Goal: Task Accomplishment & Management: Complete application form

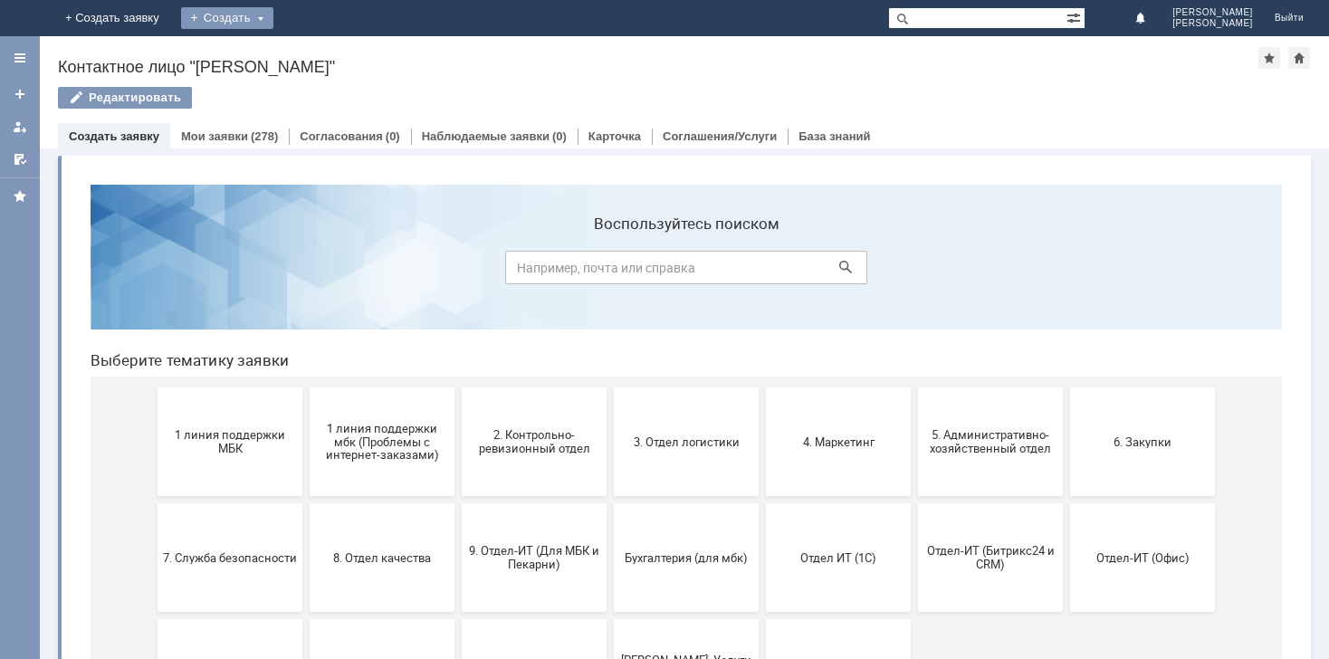
click at [273, 14] on div "Создать" at bounding box center [227, 18] width 92 height 22
click at [322, 50] on link "Заявка" at bounding box center [254, 54] width 138 height 22
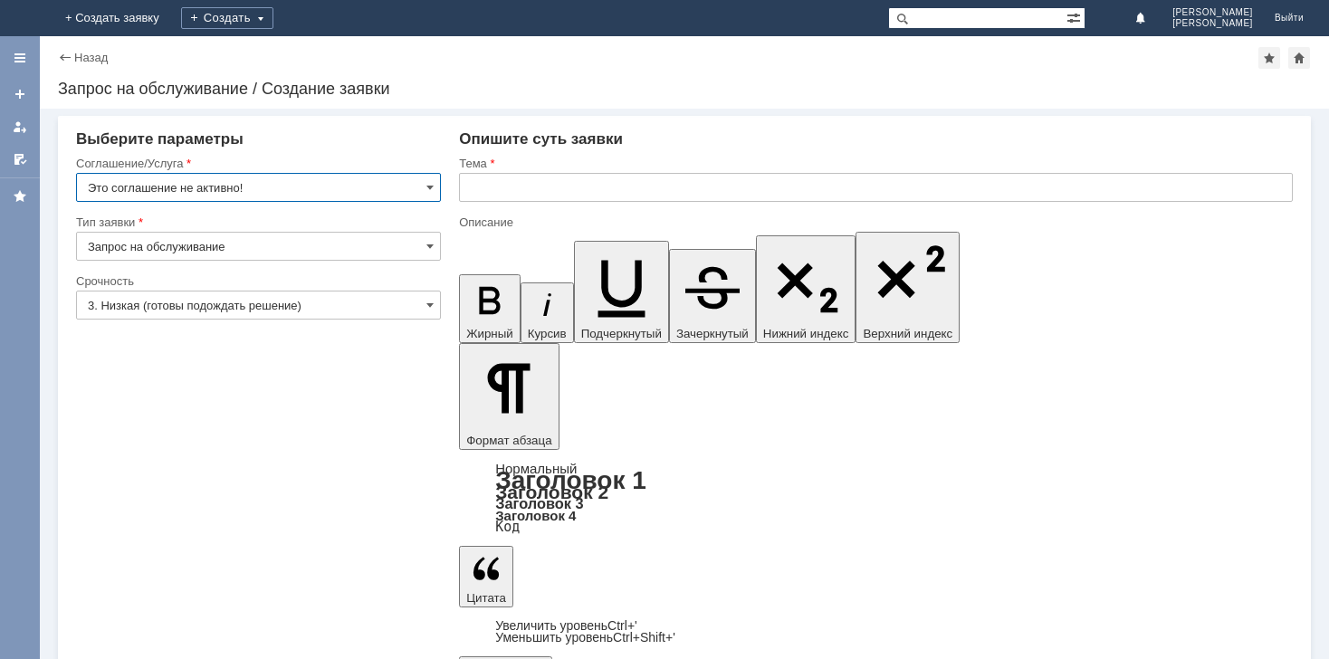
click at [423, 188] on input "Это соглашение не активно!" at bounding box center [258, 187] width 365 height 29
click at [24, 138] on link at bounding box center [19, 126] width 29 height 29
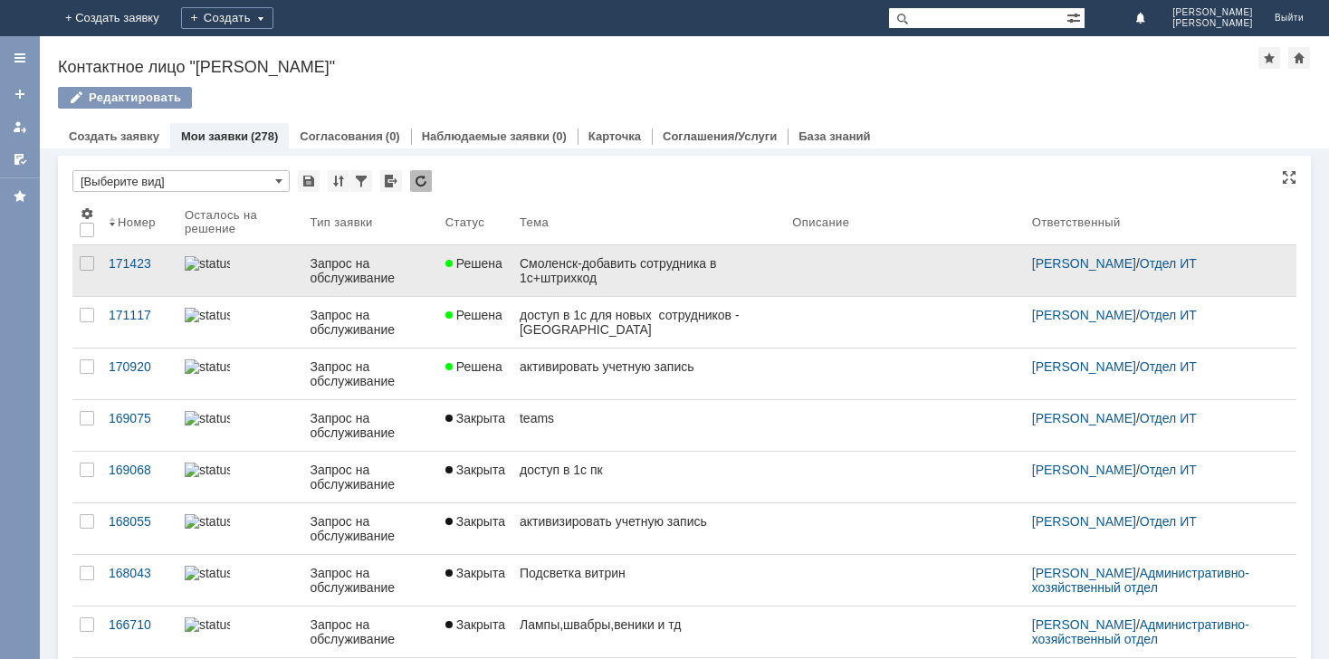
click at [615, 256] on div "Смоленск-добавить сотрудника в 1с+штрихкод" at bounding box center [649, 270] width 258 height 29
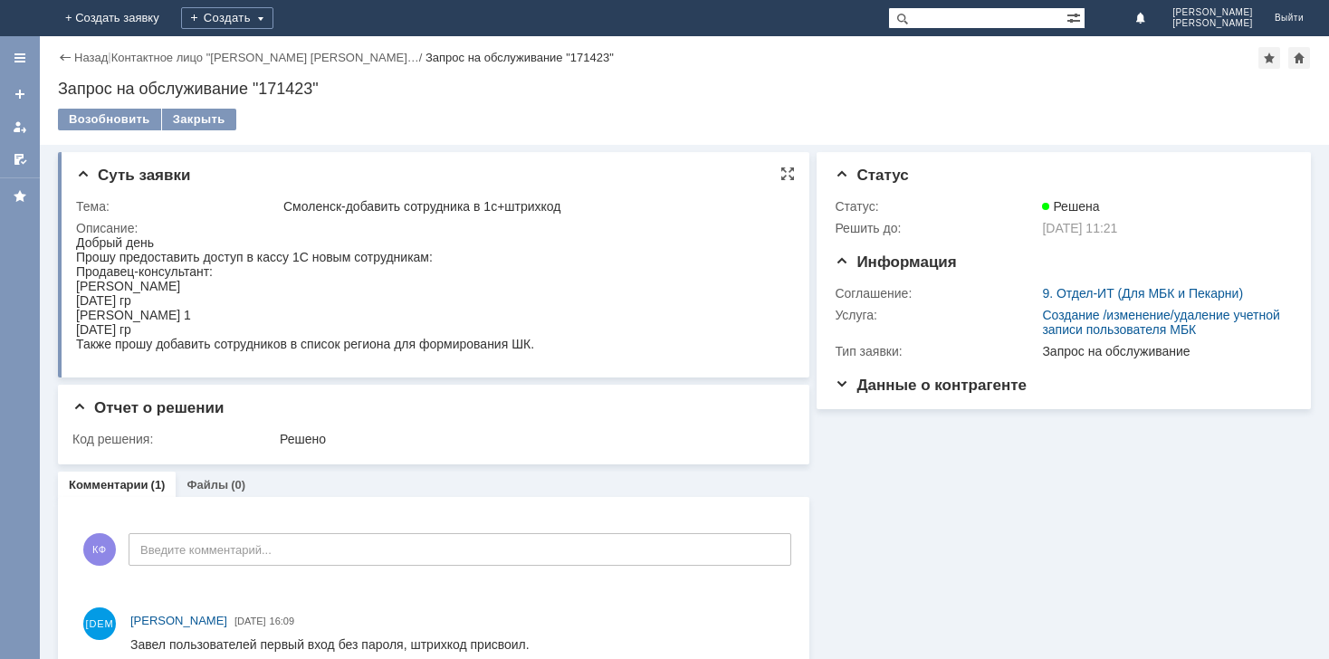
click at [73, 239] on div "Суть заявки Тема: Смоленск-добавить сотрудника в 1с+штрихкод Описание:" at bounding box center [433, 264] width 751 height 225
click at [77, 240] on div "Добрый день" at bounding box center [305, 242] width 458 height 14
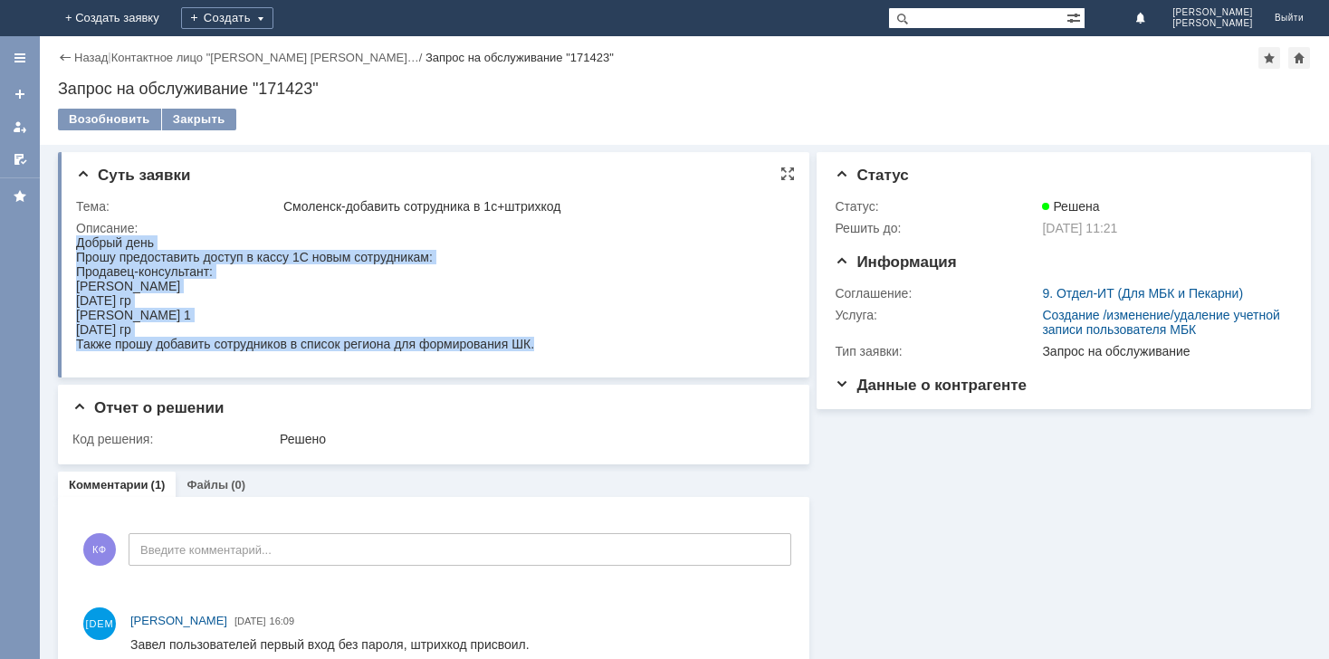
drag, startPoint x: 77, startPoint y: 240, endPoint x: 273, endPoint y: 625, distance: 431.6
click at [196, 351] on html "Добрый день Прошу предоставить доступ в кассу 1С новым сотрудникам: Продавец-ко…" at bounding box center [424, 293] width 697 height 116
copy body "Добрый день Прошу предоставить доступ в кассу 1С новым сотрудникам: Продавец-ко…"
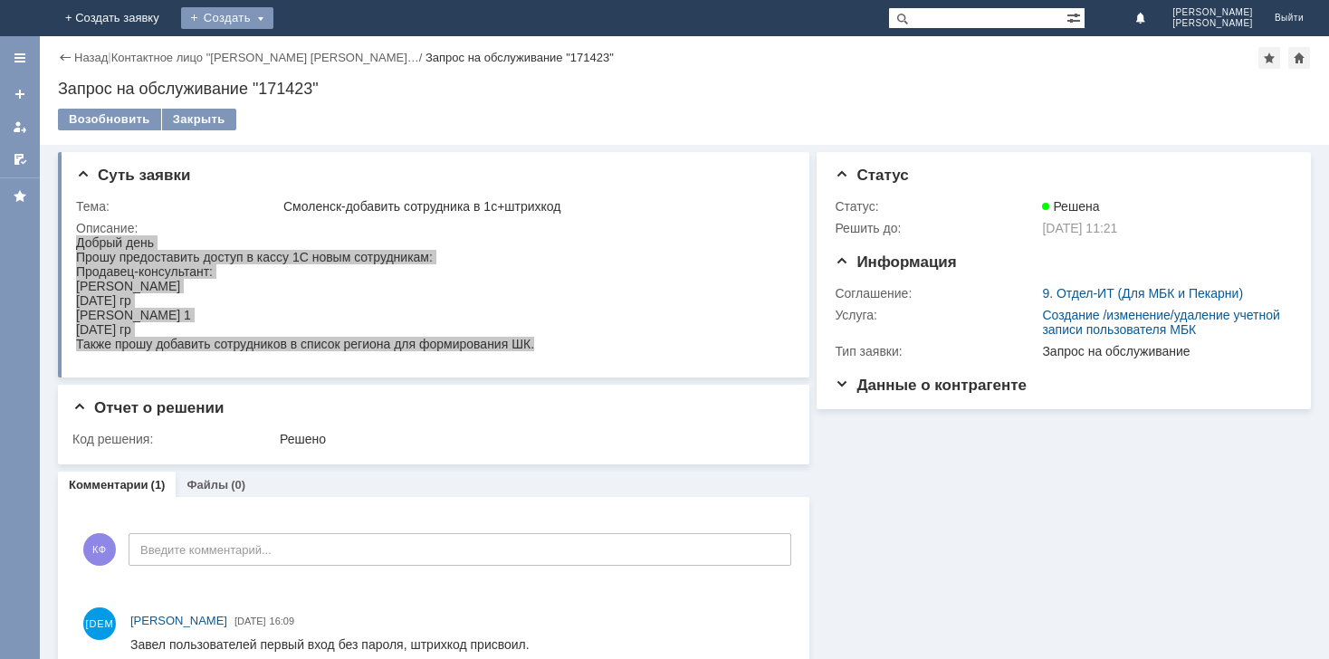
drag, startPoint x: 384, startPoint y: 23, endPoint x: 380, endPoint y: 5, distance: 18.5
click at [273, 5] on div "Создать" at bounding box center [227, 18] width 92 height 36
click at [322, 48] on link "Заявка" at bounding box center [254, 54] width 138 height 22
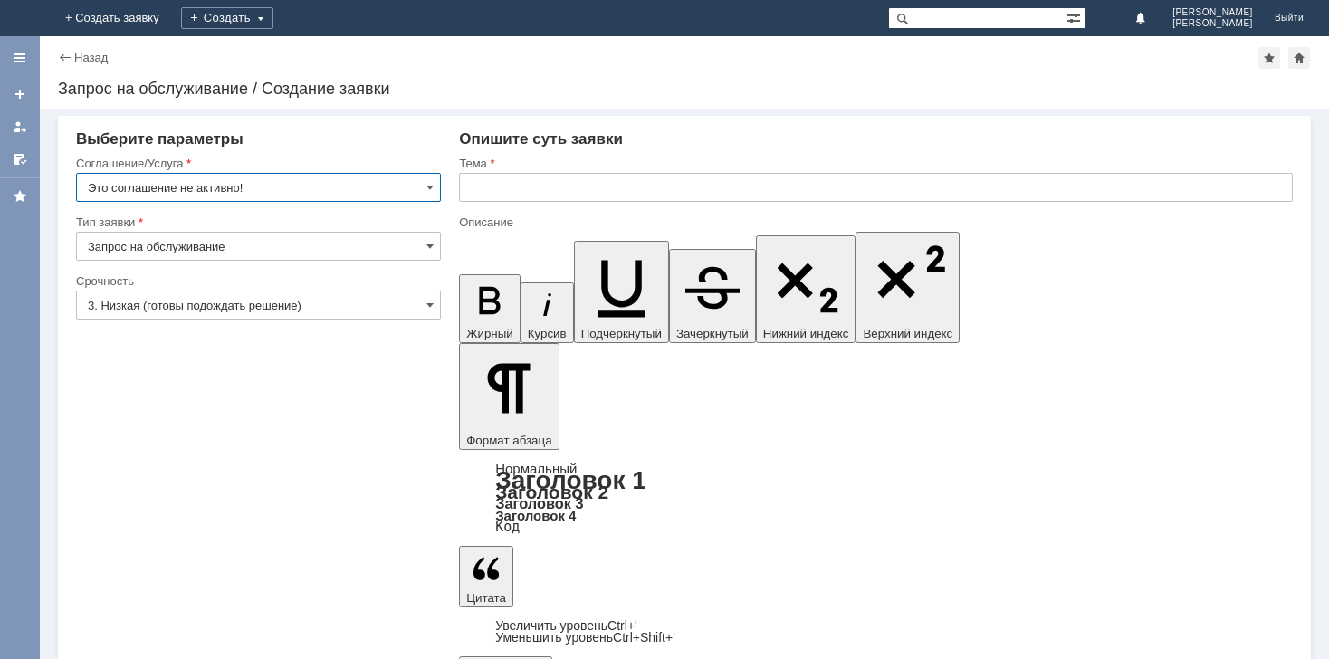
click at [423, 196] on input "Это соглашение не активно!" at bounding box center [258, 187] width 365 height 29
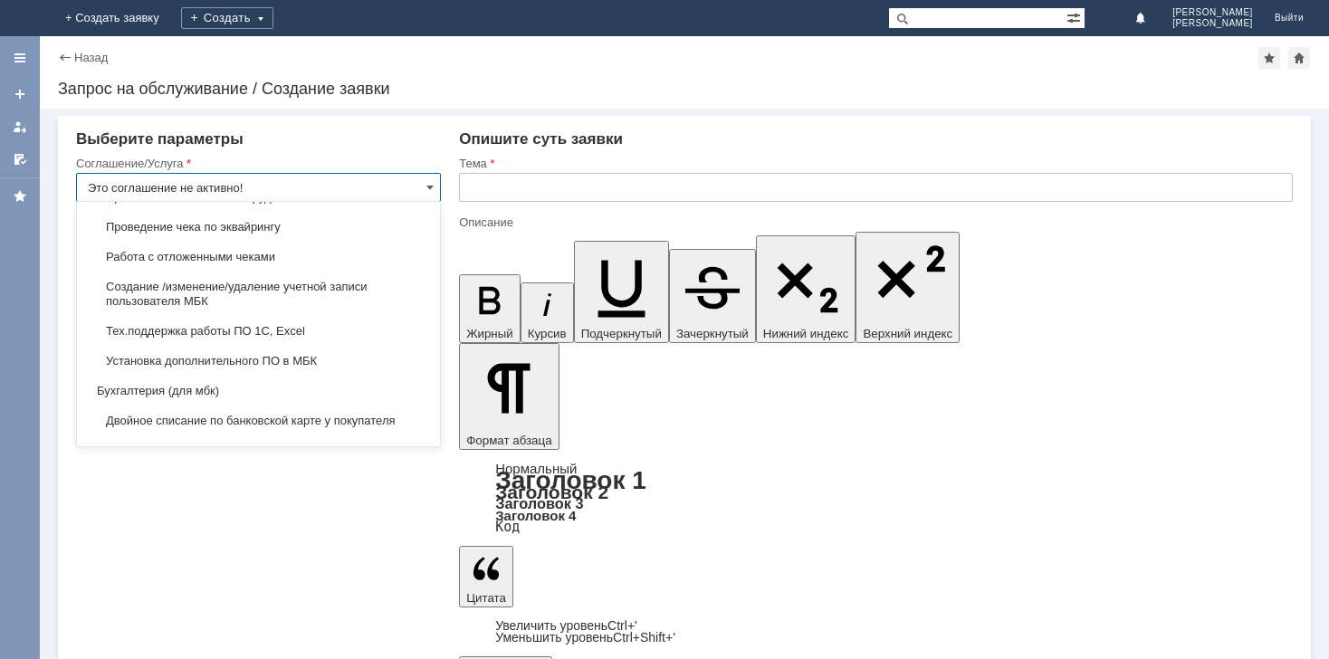
scroll to position [2010, 0]
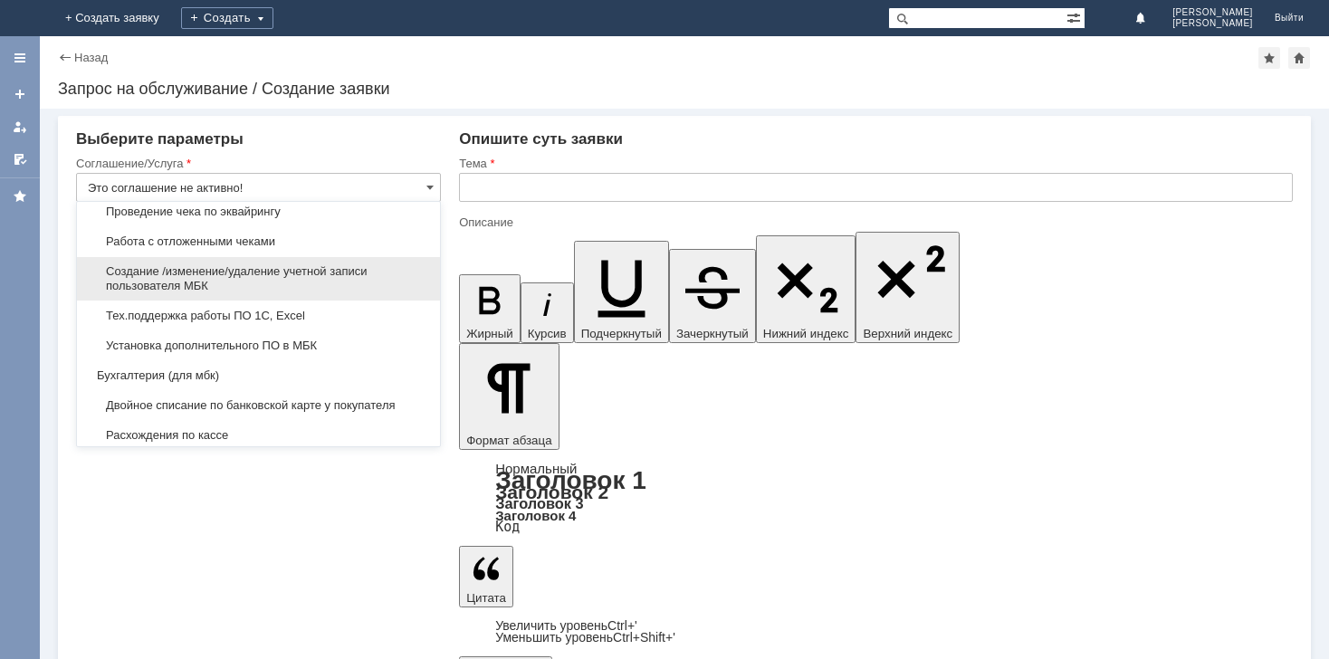
click at [340, 293] on span "Создание /изменение/удаление учетной записи пользователя МБК" at bounding box center [258, 278] width 341 height 29
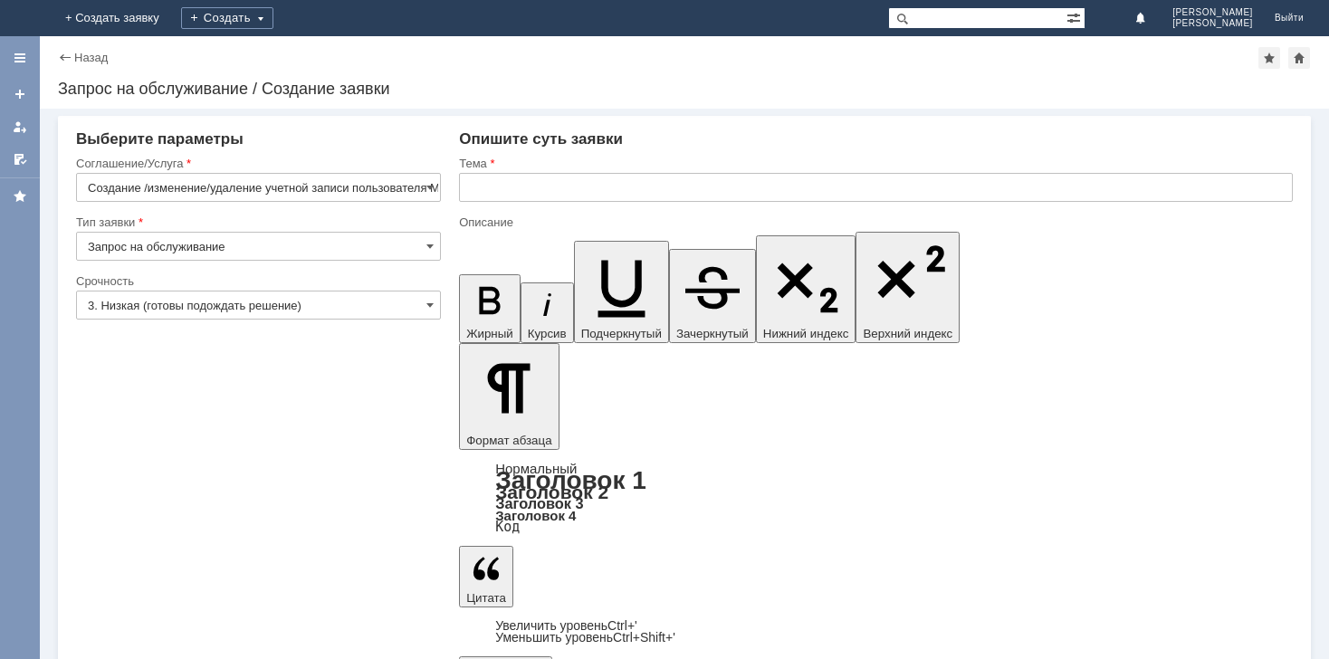
type input "Создание /изменение/удаление учетной записи пользователя МБК"
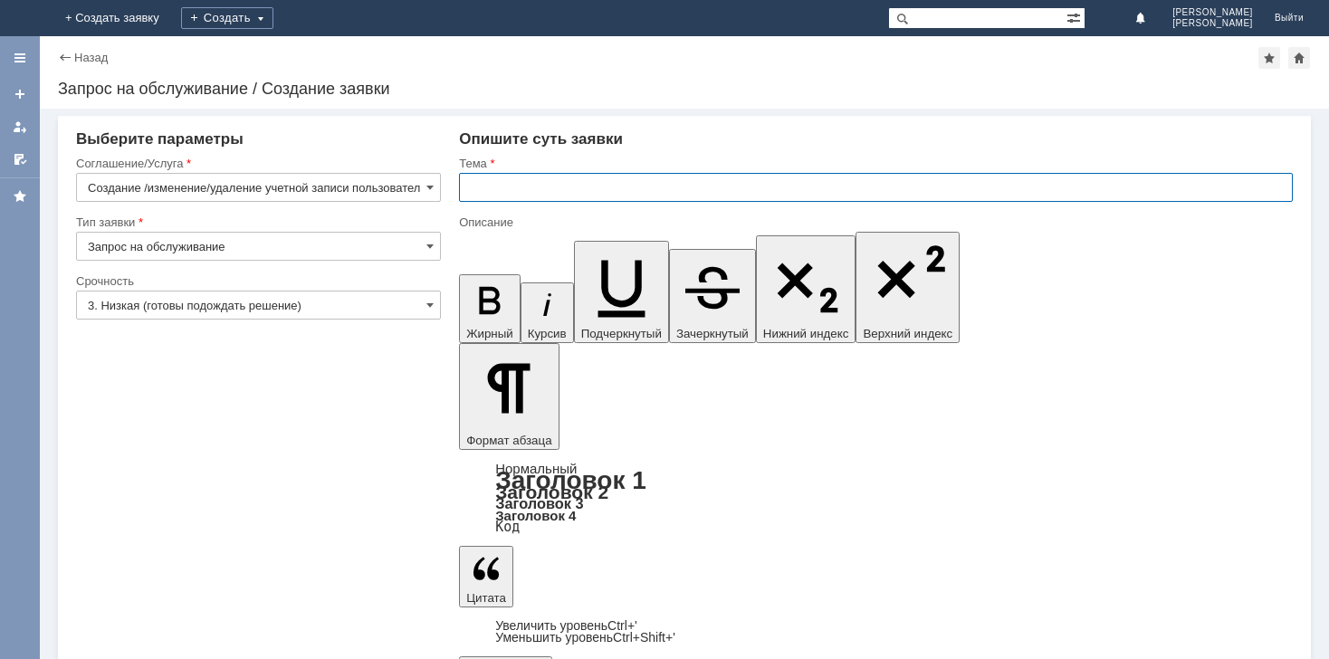
click at [529, 176] on input "text" at bounding box center [876, 187] width 834 height 29
type input "д"
type input "добавить пк в 1с+штрихкод"
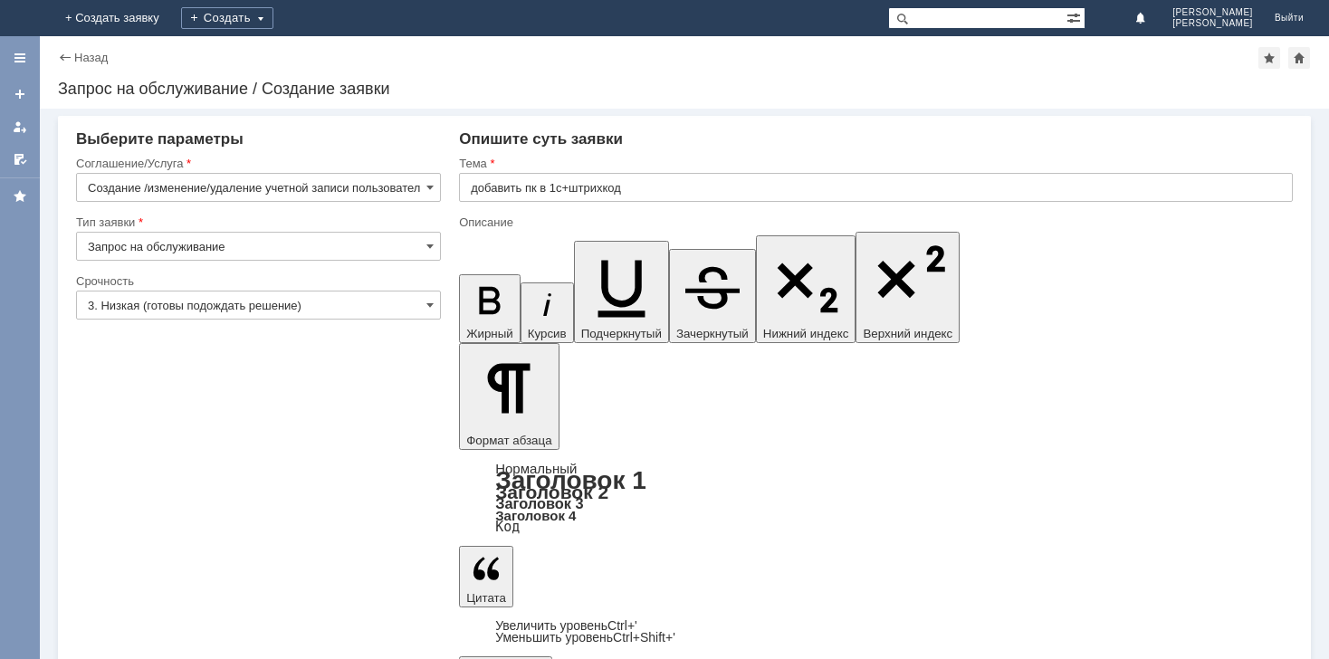
drag, startPoint x: 478, startPoint y: 5304, endPoint x: 666, endPoint y: 5323, distance: 189.3
